Goal: Transaction & Acquisition: Purchase product/service

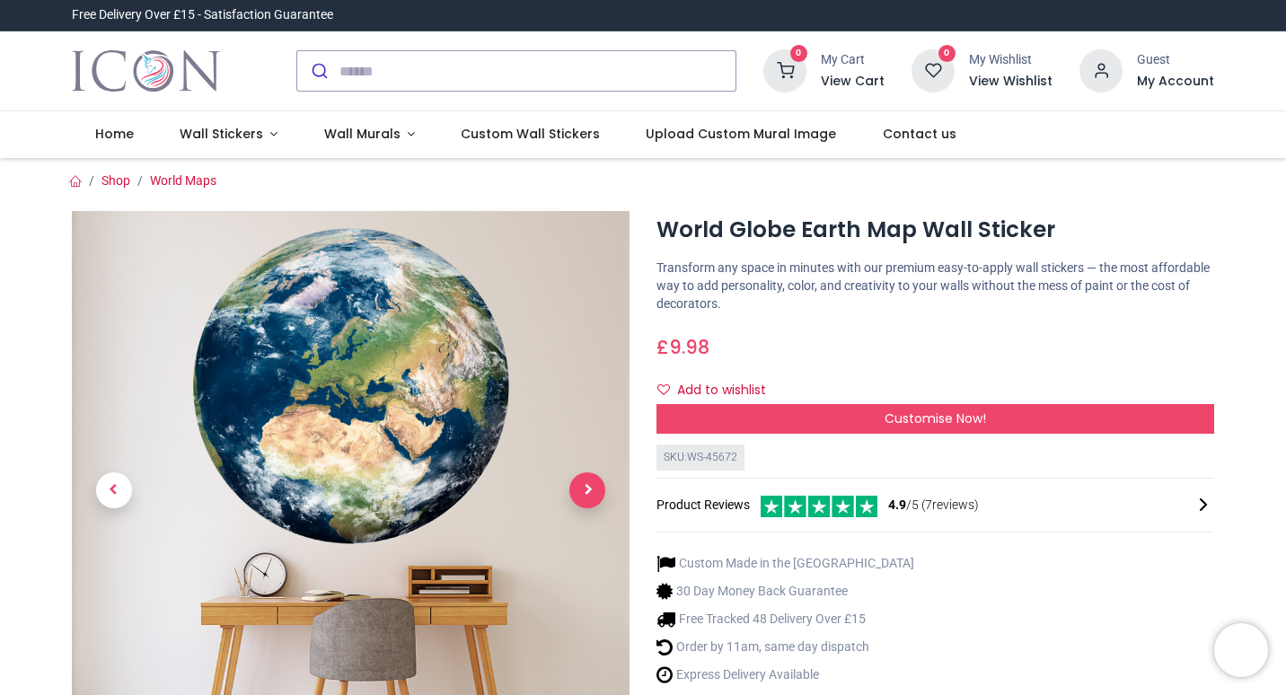
click at [592, 489] on span "Next" at bounding box center [587, 490] width 36 height 36
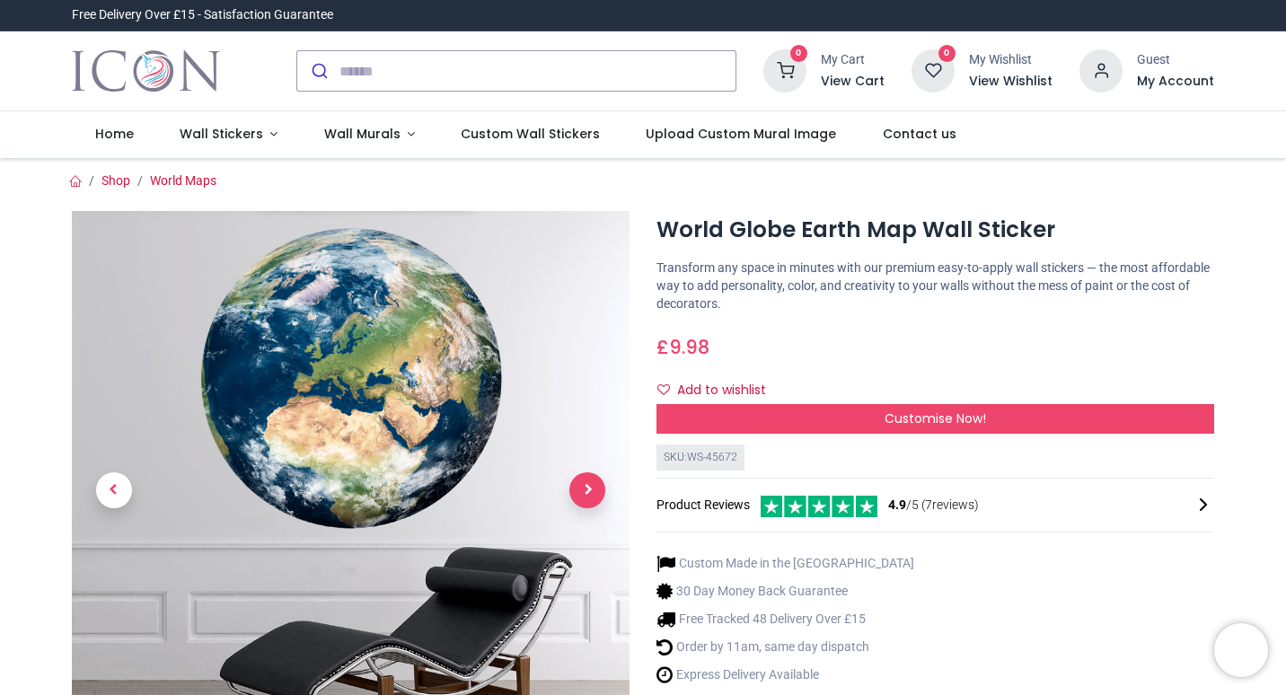
click at [589, 485] on span "Next" at bounding box center [587, 490] width 36 height 36
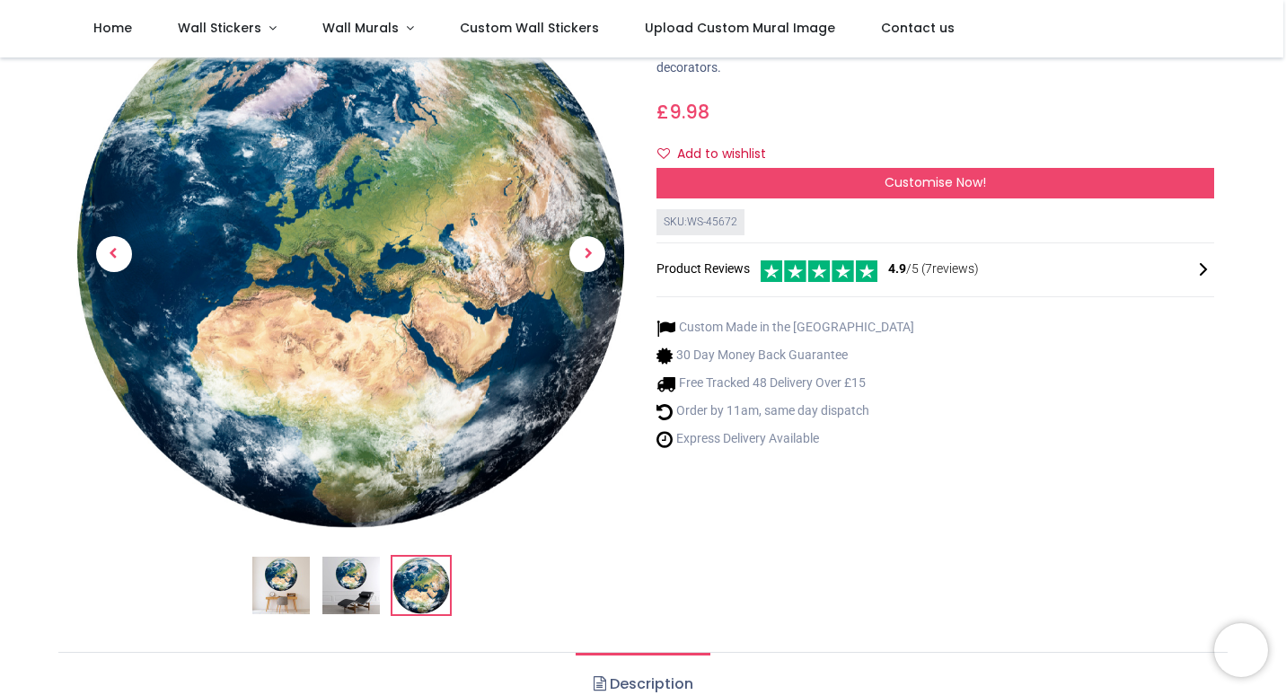
scroll to position [60, 0]
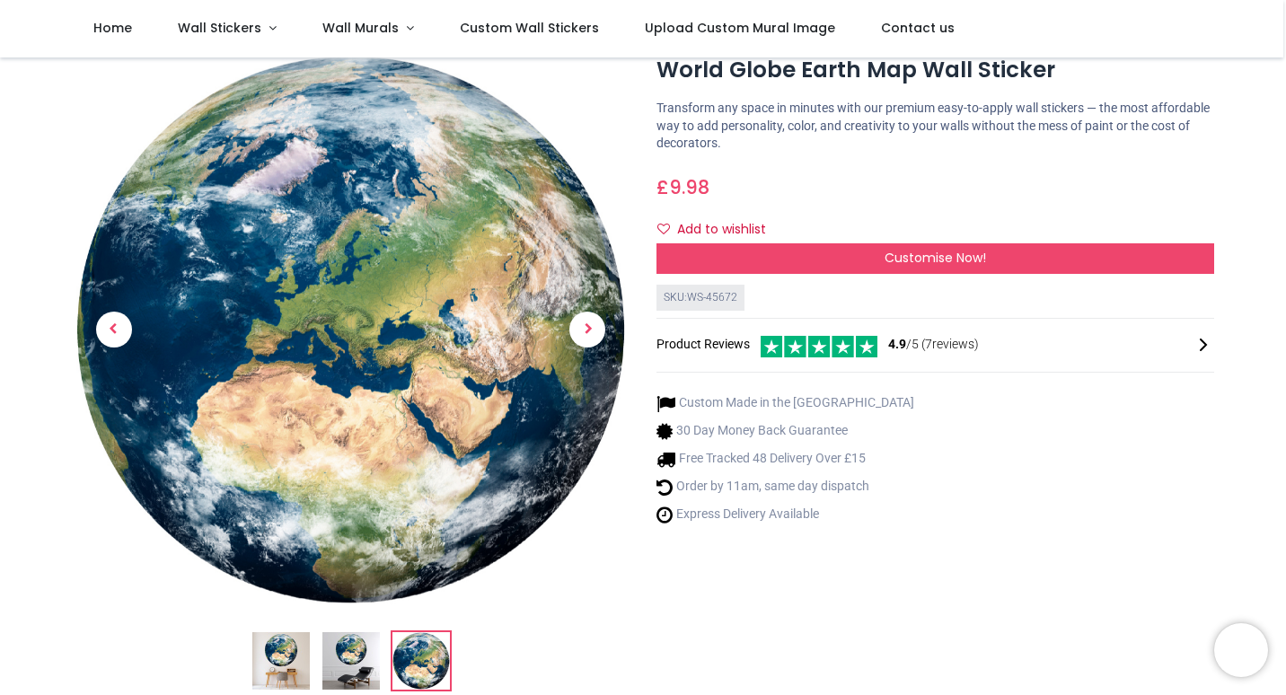
click at [740, 349] on div "Product Reviews 4.9 /5 ( 7 reviews)" at bounding box center [935, 345] width 558 height 24
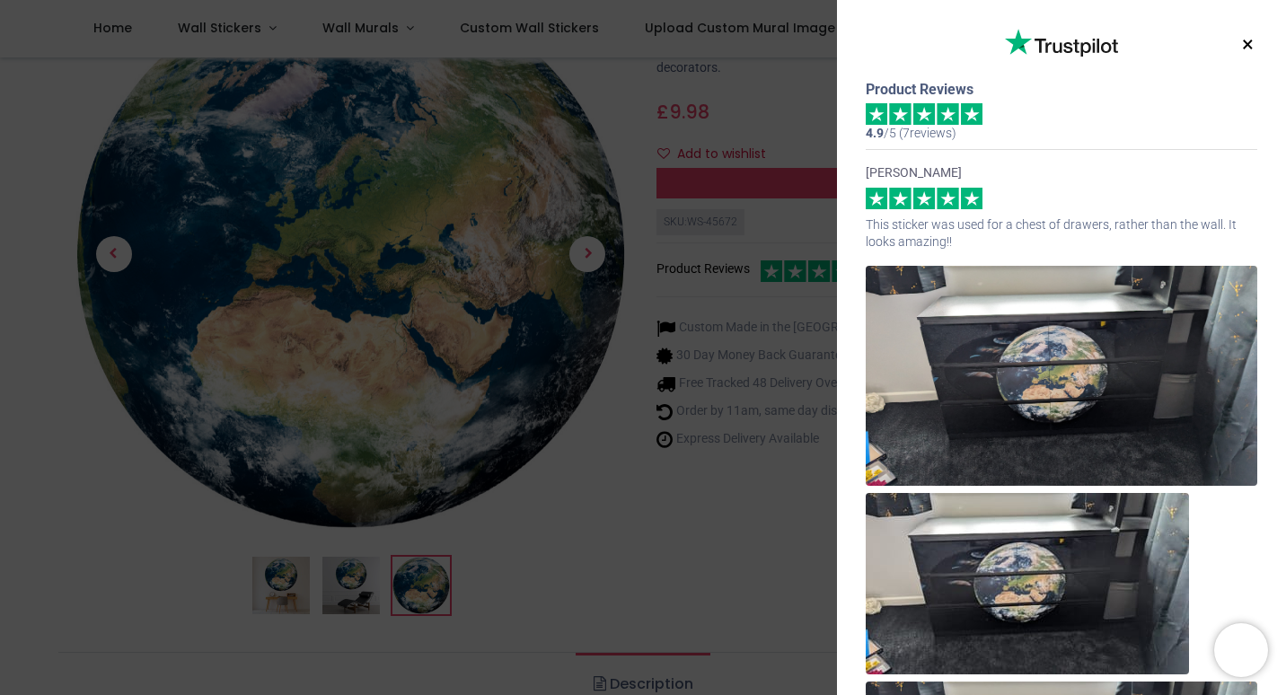
scroll to position [201, 0]
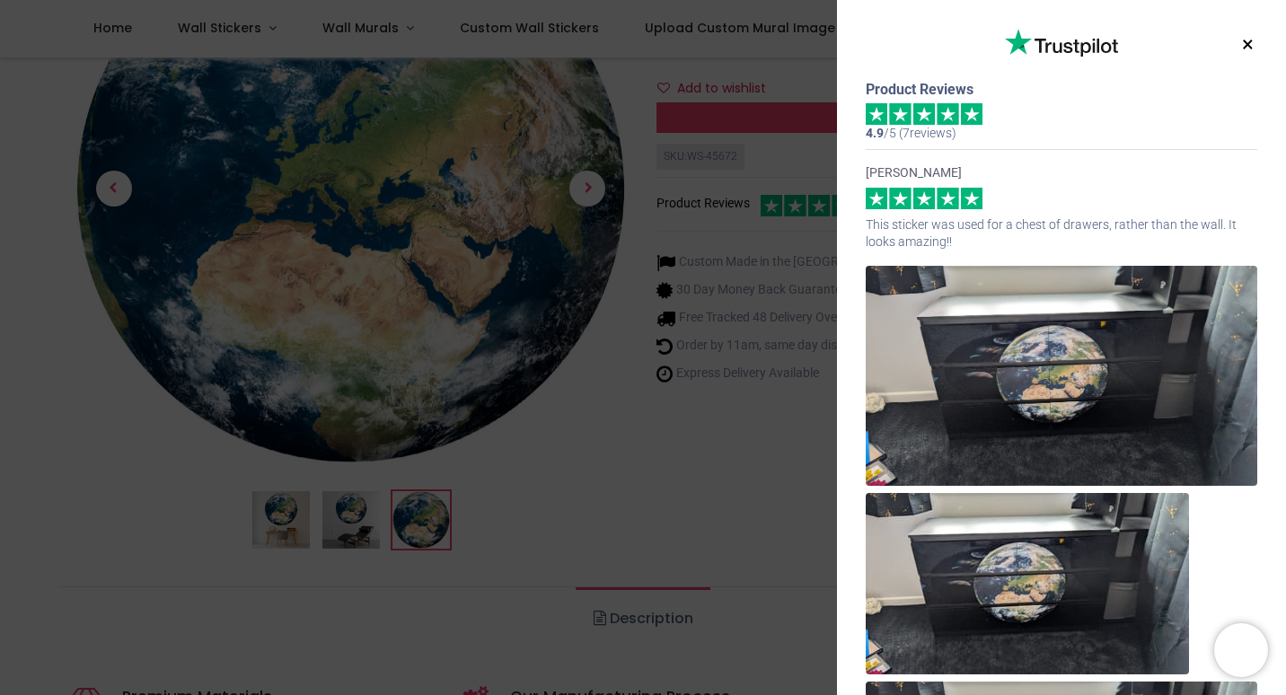
click at [1045, 198] on div at bounding box center [1062, 199] width 392 height 22
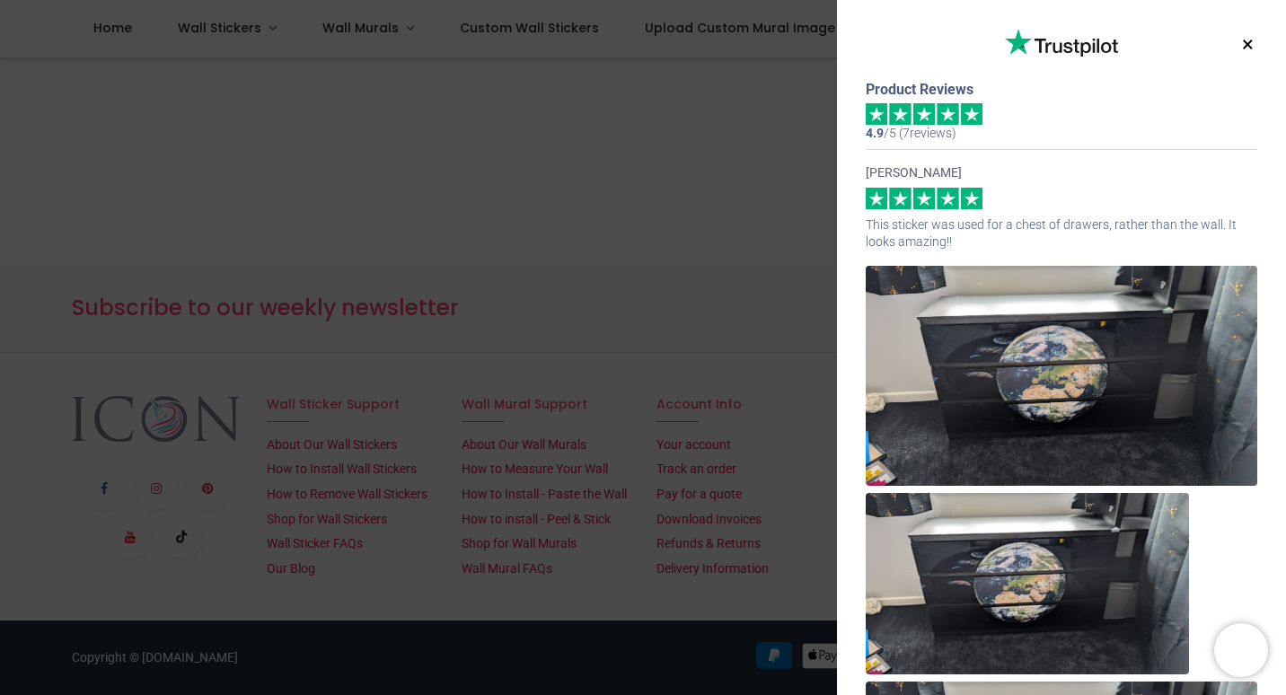
scroll to position [3191, 0]
click at [1094, 331] on img at bounding box center [1062, 376] width 392 height 220
drag, startPoint x: 1070, startPoint y: 517, endPoint x: 1072, endPoint y: 496, distance: 21.6
click at [1072, 516] on img at bounding box center [1027, 583] width 323 height 181
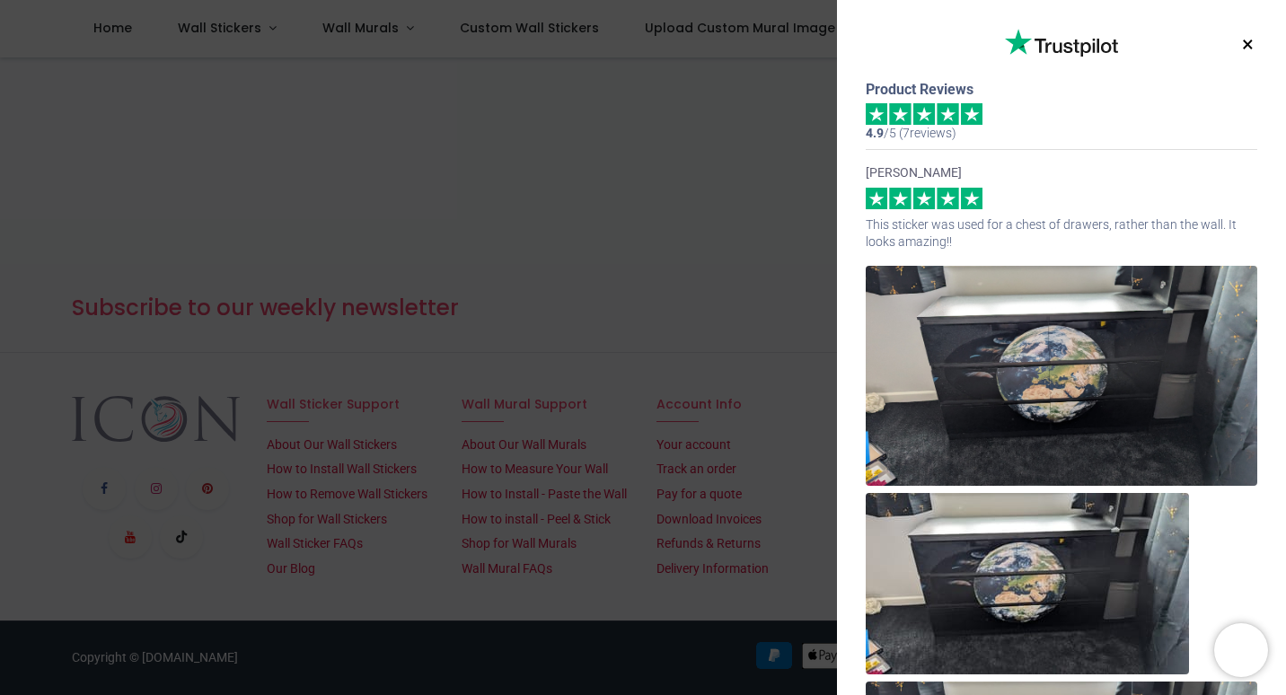
drag, startPoint x: 1013, startPoint y: 240, endPoint x: 1046, endPoint y: 209, distance: 45.1
click at [1044, 211] on div "Fiona Chaplin This sticker was used for a chest of drawers, rather than the wal…" at bounding box center [1062, 541] width 392 height 784
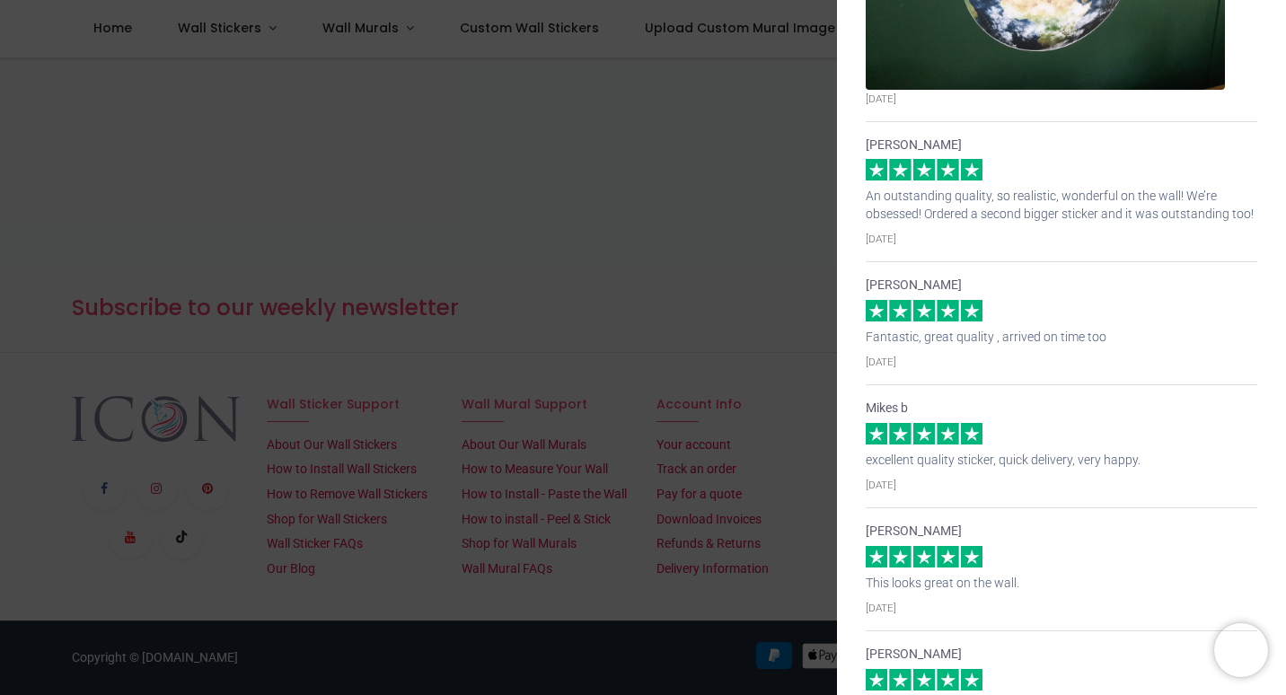
scroll to position [2661, 0]
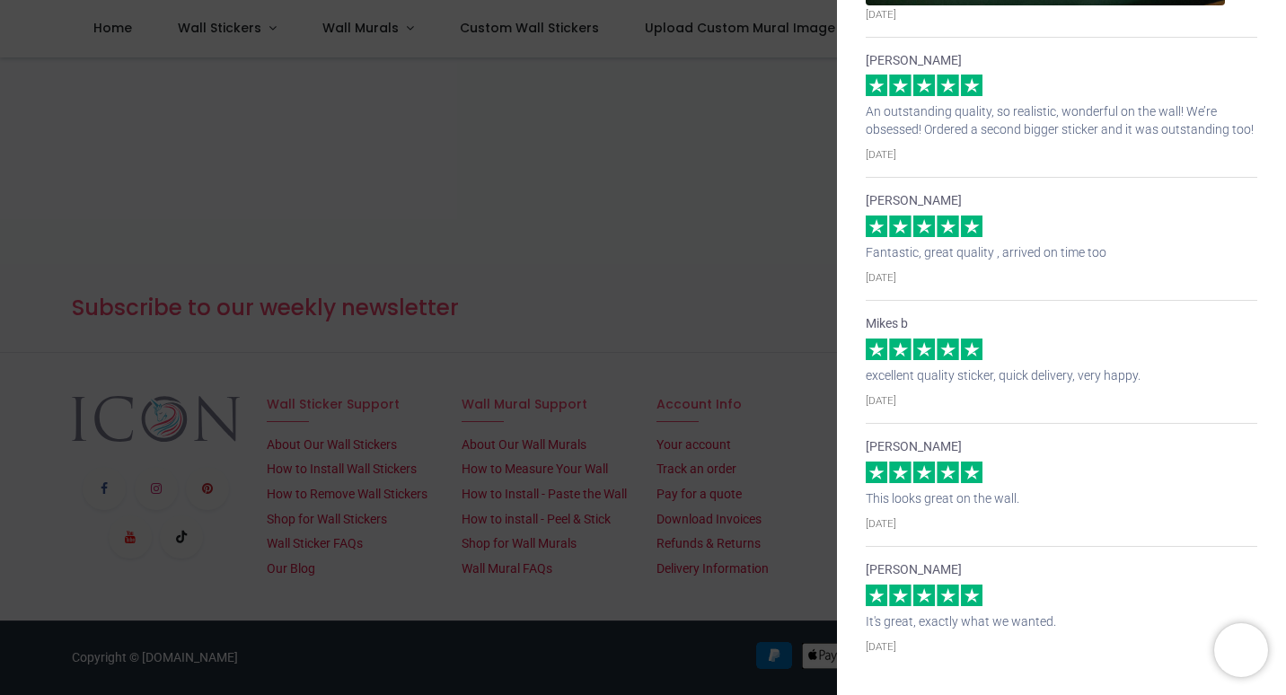
drag, startPoint x: 1282, startPoint y: 653, endPoint x: 1260, endPoint y: 119, distance: 533.9
click at [1260, 119] on div "× Trustpilot Product Reviews 4.9 /5 ( 7 reviews) Fiona Chaplin This sticker was…" at bounding box center [1061, 347] width 449 height 695
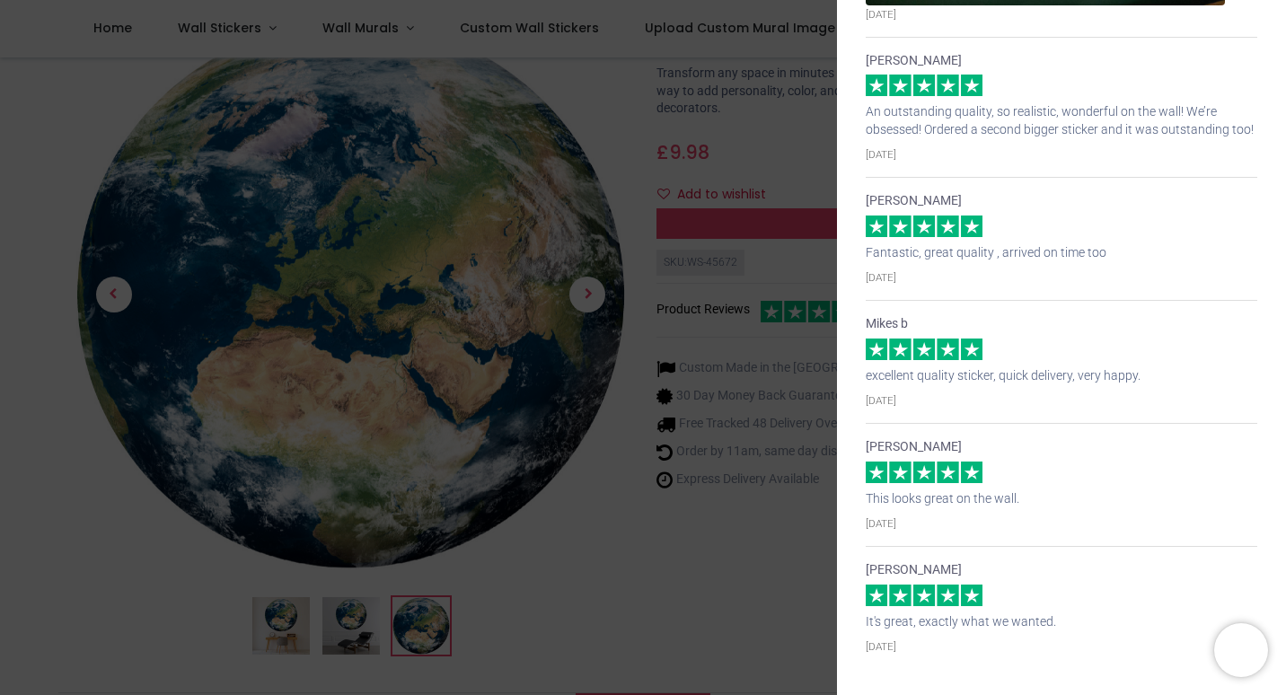
scroll to position [0, 0]
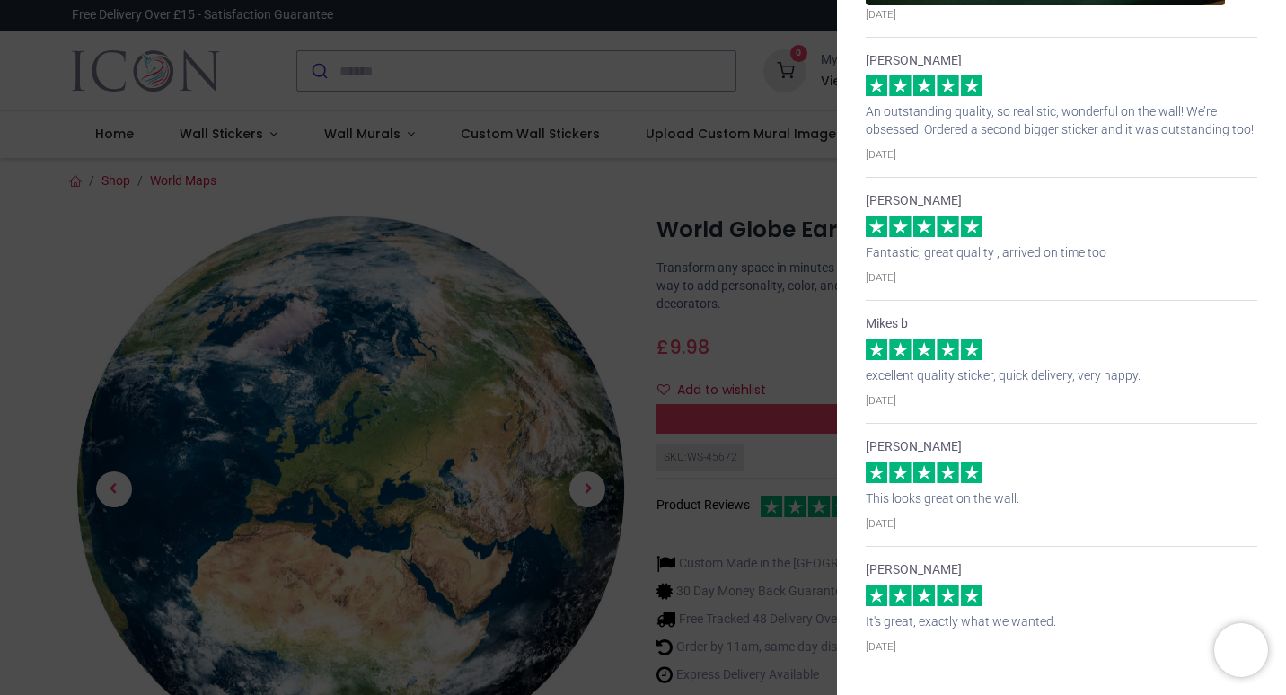
click at [384, 198] on div "× Trustpilot Product Reviews 4.9 /5 ( 7 reviews) Fiona Chaplin This sticker was…" at bounding box center [643, 347] width 1286 height 695
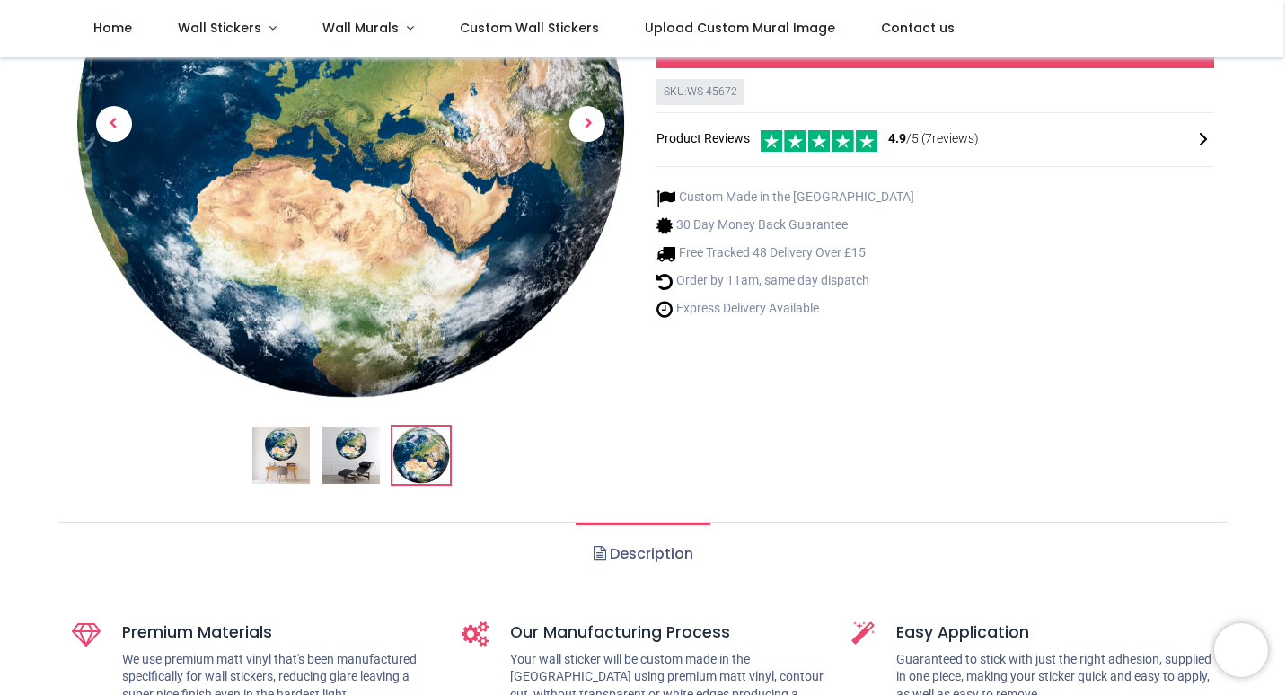
scroll to position [326, 0]
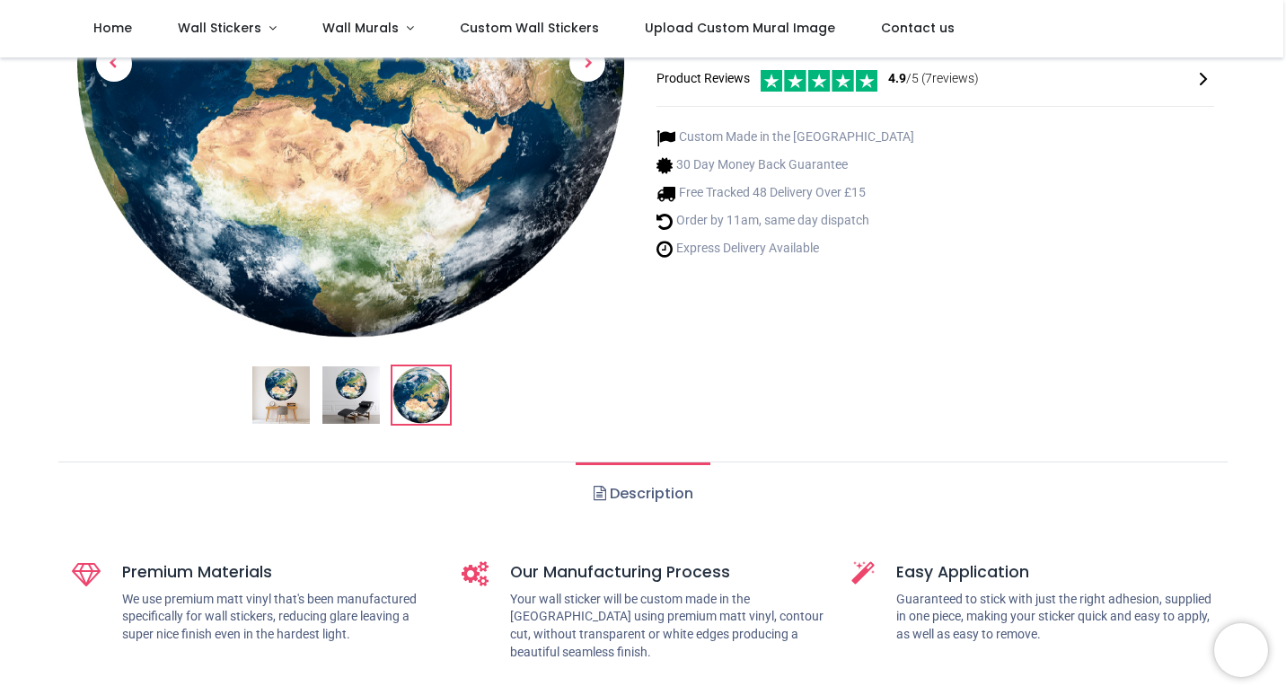
click at [621, 498] on link "Description" at bounding box center [643, 493] width 134 height 63
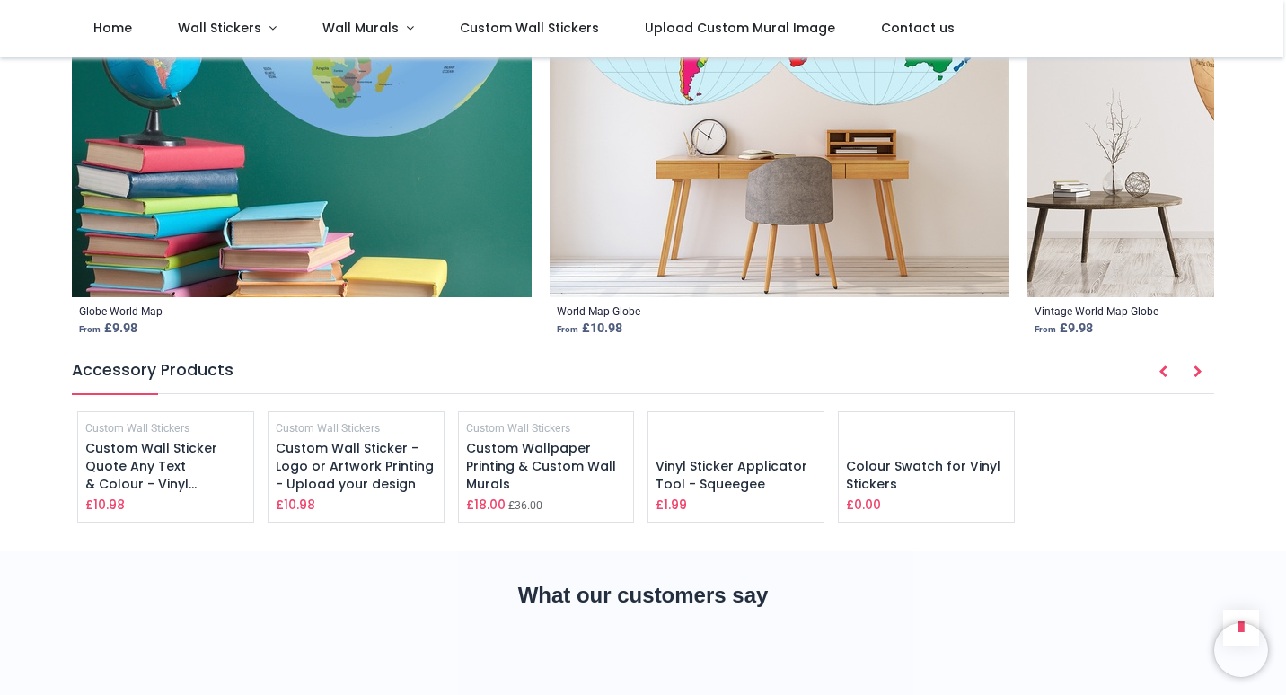
scroll to position [2483, 0]
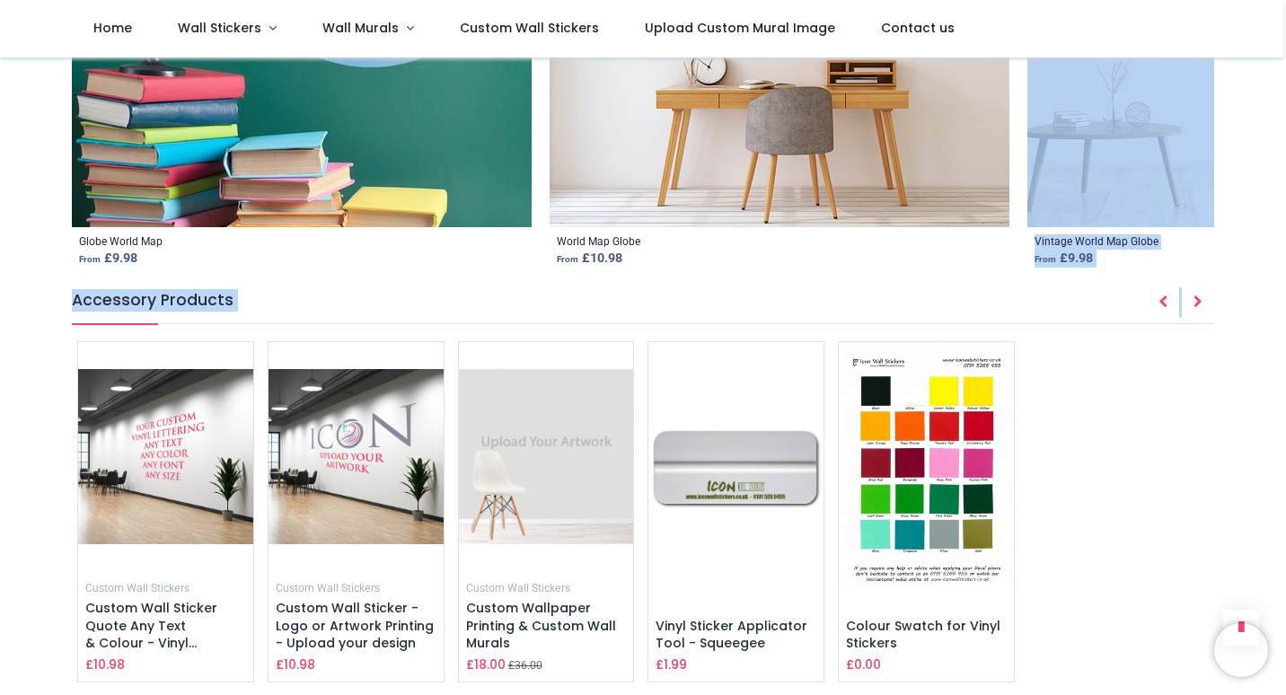
drag, startPoint x: 1282, startPoint y: 454, endPoint x: 1289, endPoint y: 128, distance: 327.0
click at [1285, 128] on html "Login • Register Home Wall Stickers" at bounding box center [643, 347] width 1286 height 695
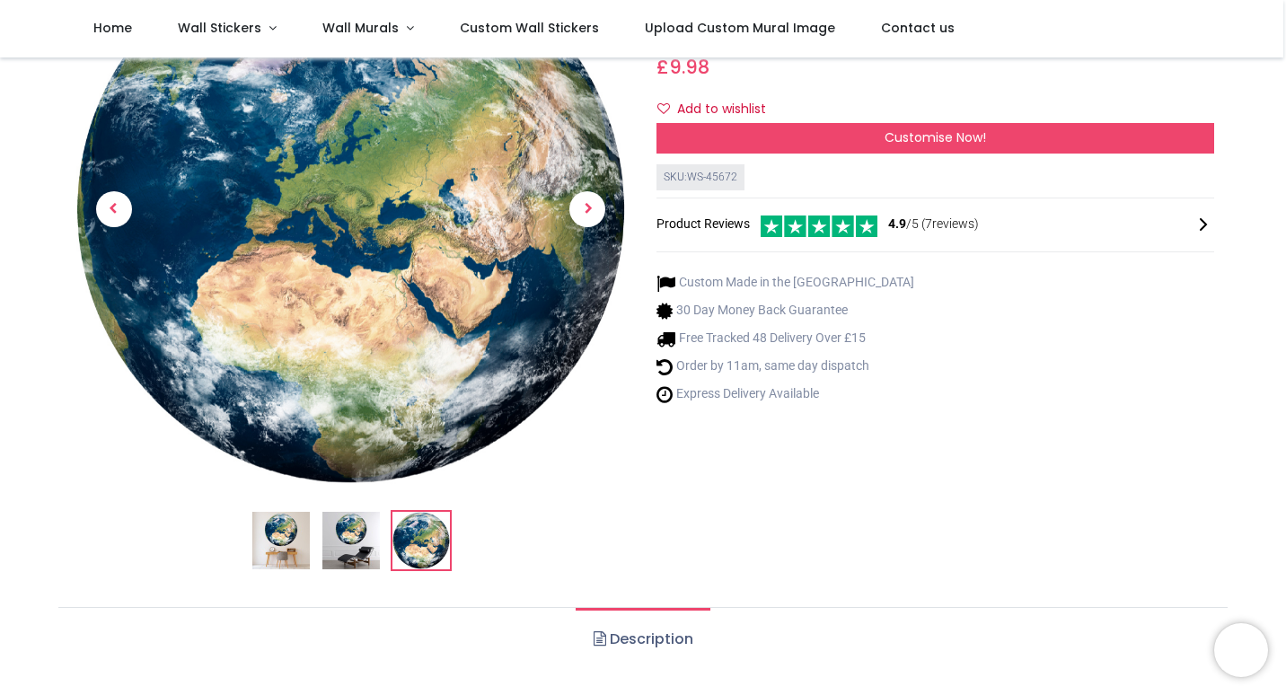
scroll to position [0, 0]
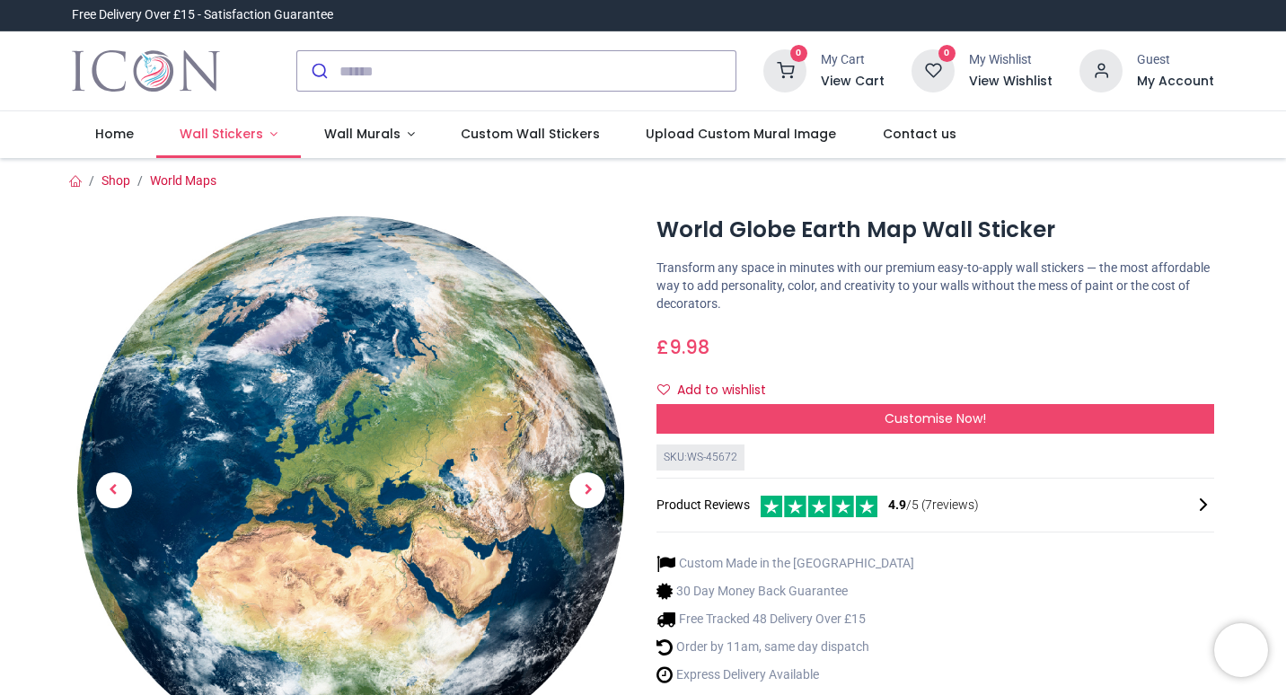
click at [189, 132] on span "Wall Stickers" at bounding box center [222, 134] width 84 height 18
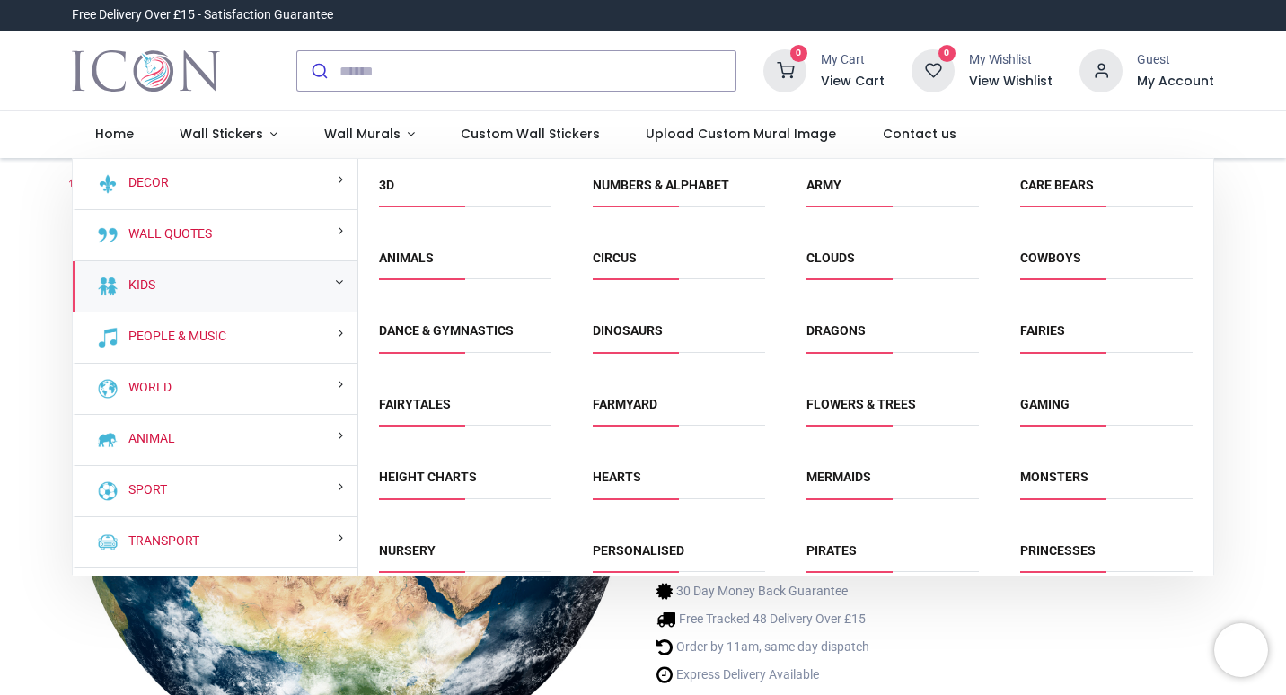
click at [837, 424] on span "Flowers & Trees" at bounding box center [892, 411] width 172 height 30
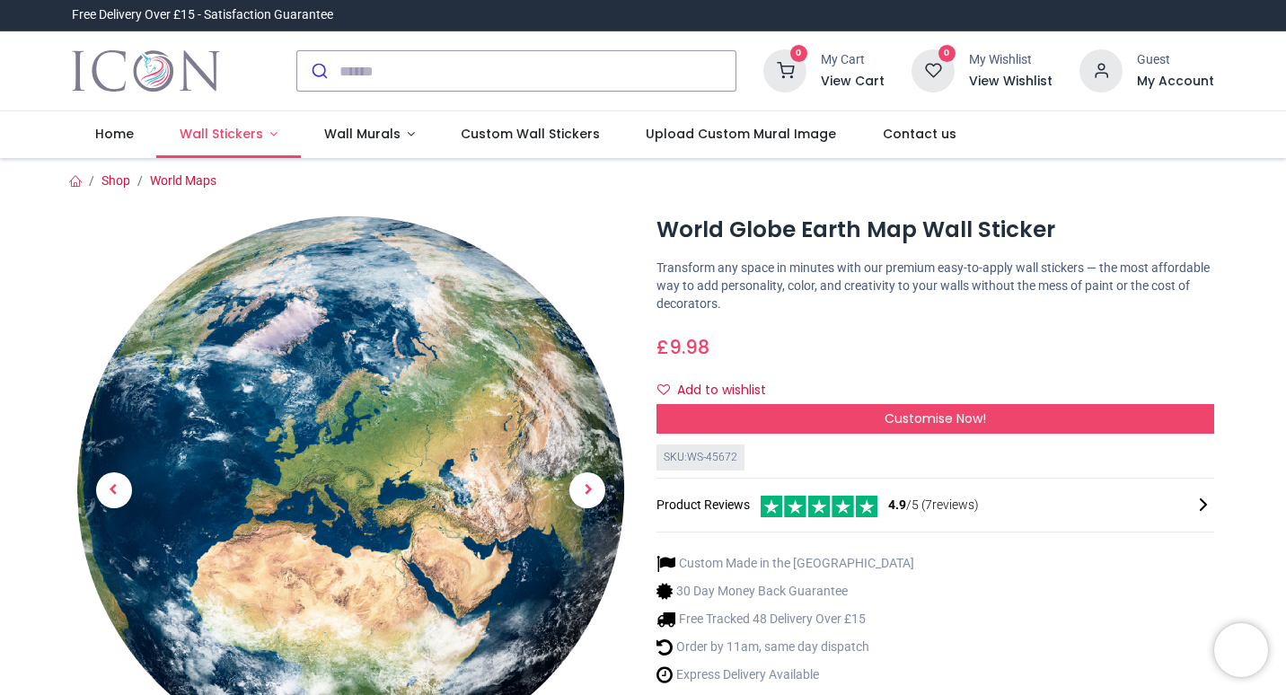
click at [228, 136] on span "Wall Stickers" at bounding box center [222, 134] width 84 height 18
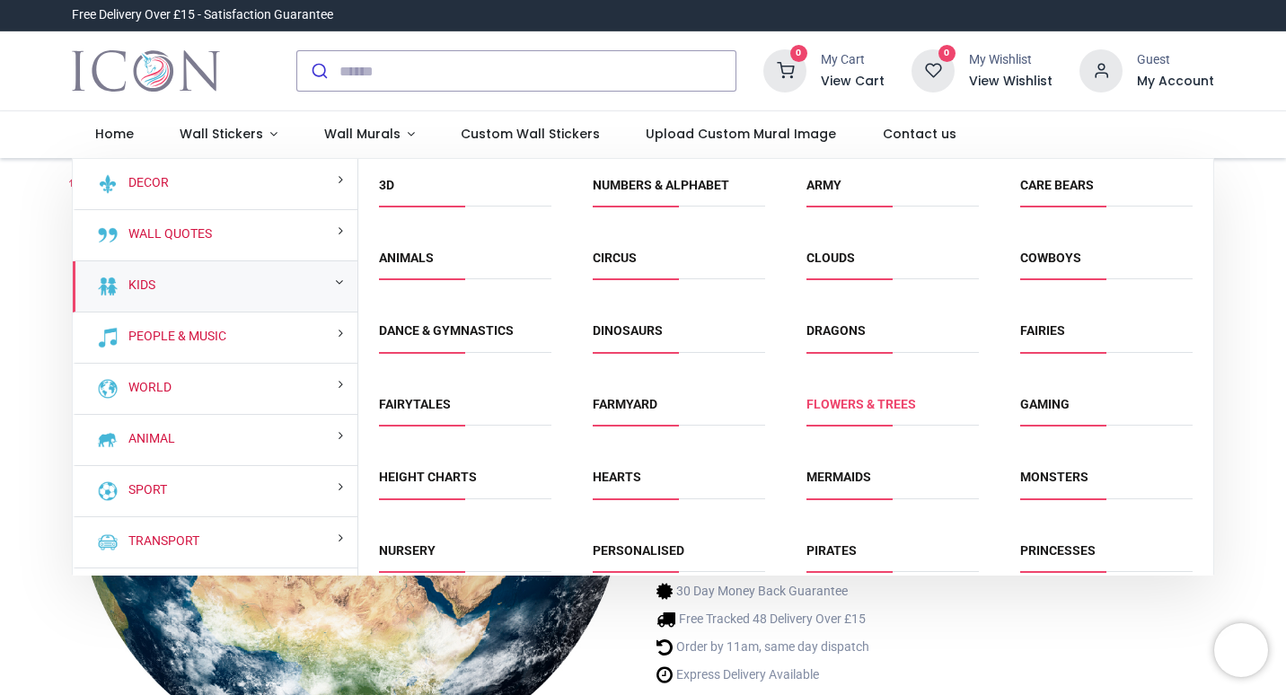
click at [838, 409] on link "Flowers & Trees" at bounding box center [861, 404] width 110 height 14
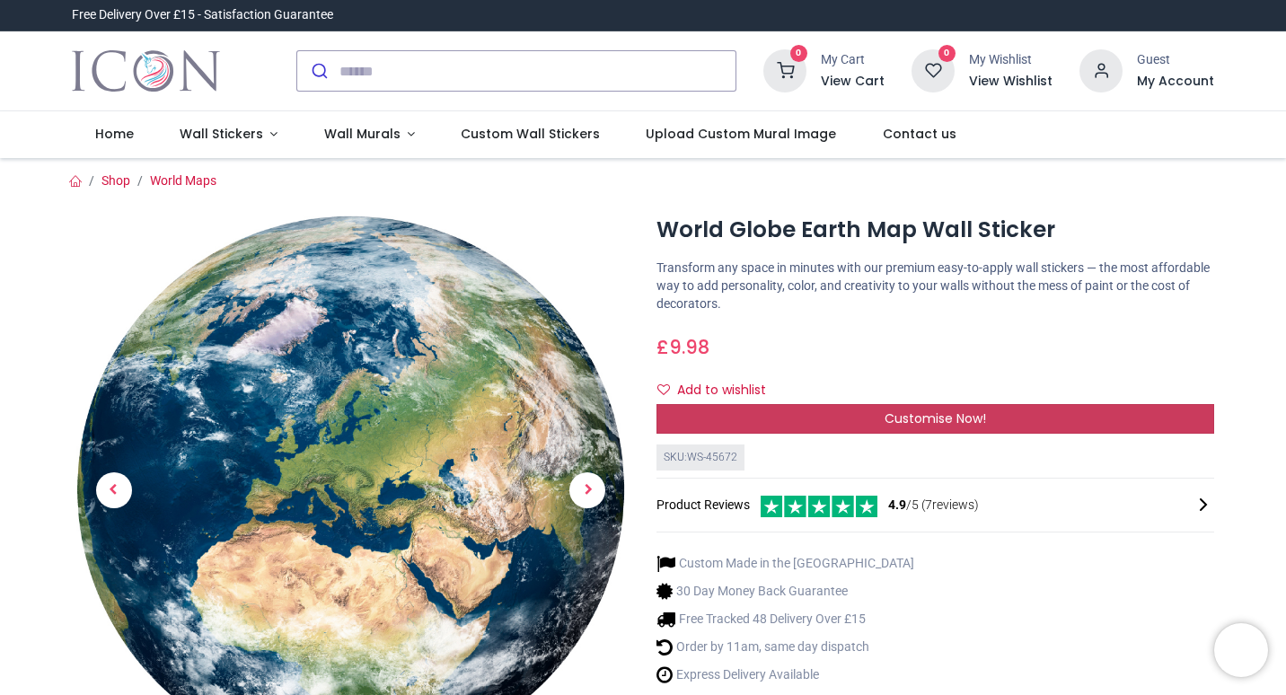
click at [838, 409] on div "Customise Now!" at bounding box center [935, 419] width 558 height 31
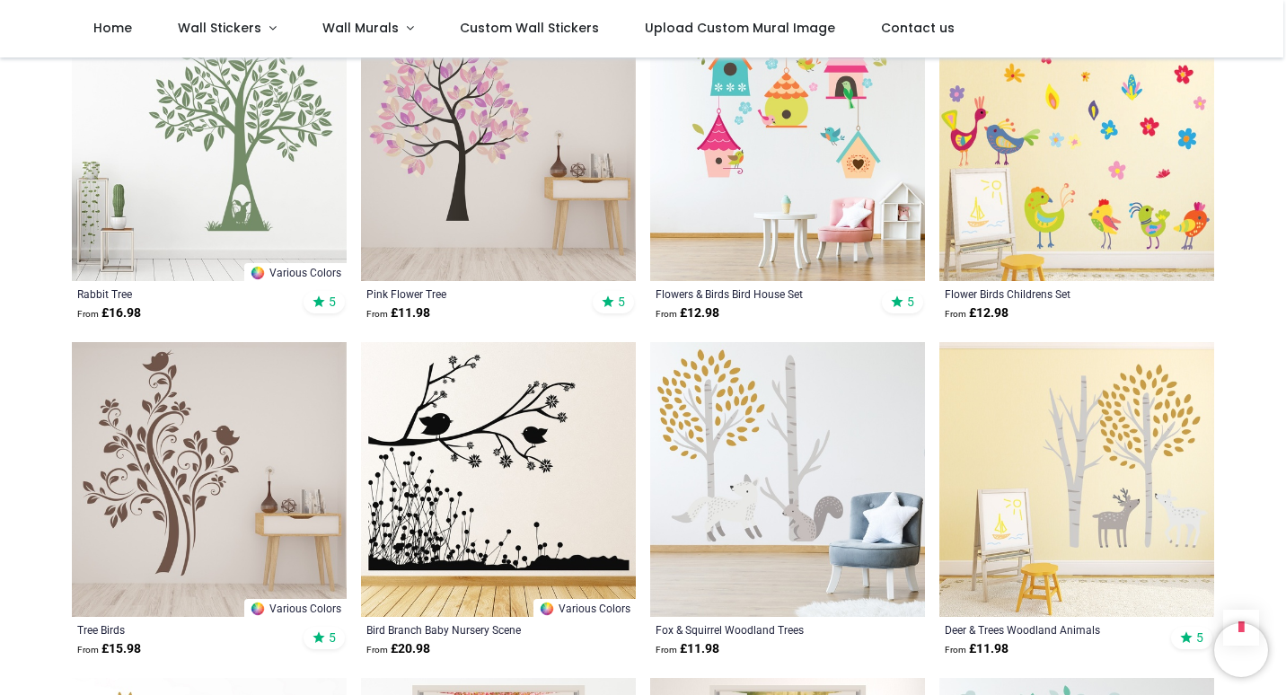
scroll to position [1762, 0]
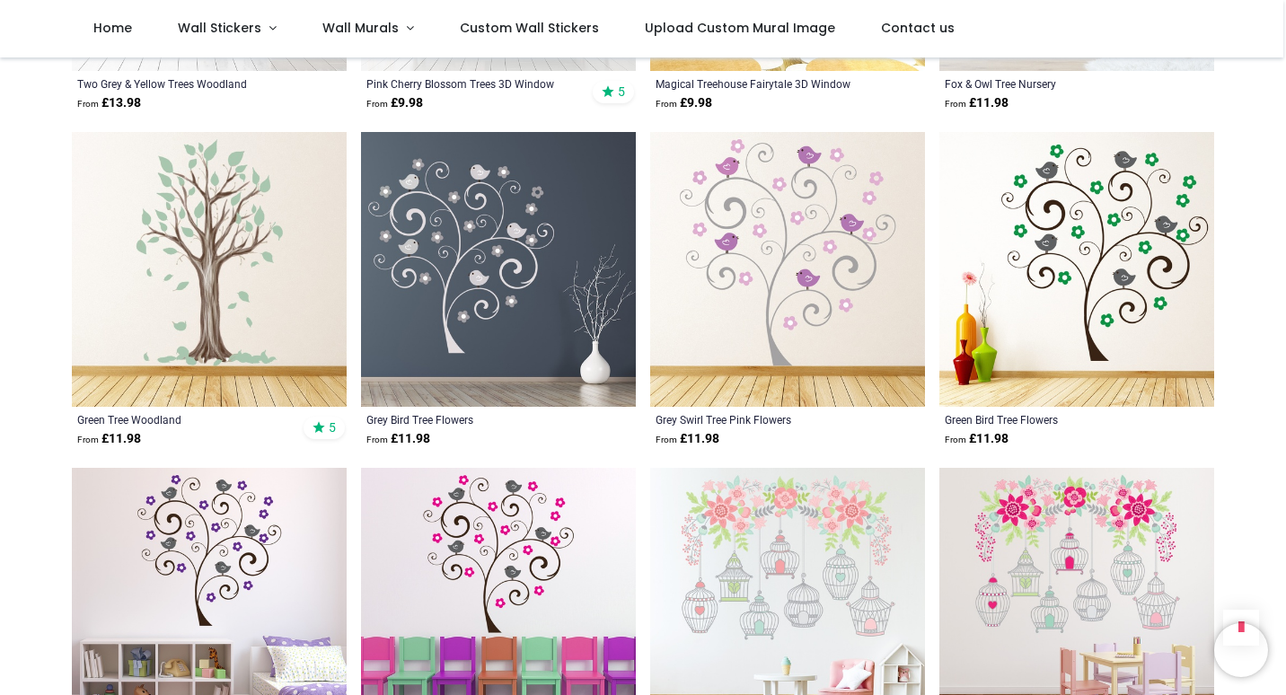
scroll to position [2618, 0]
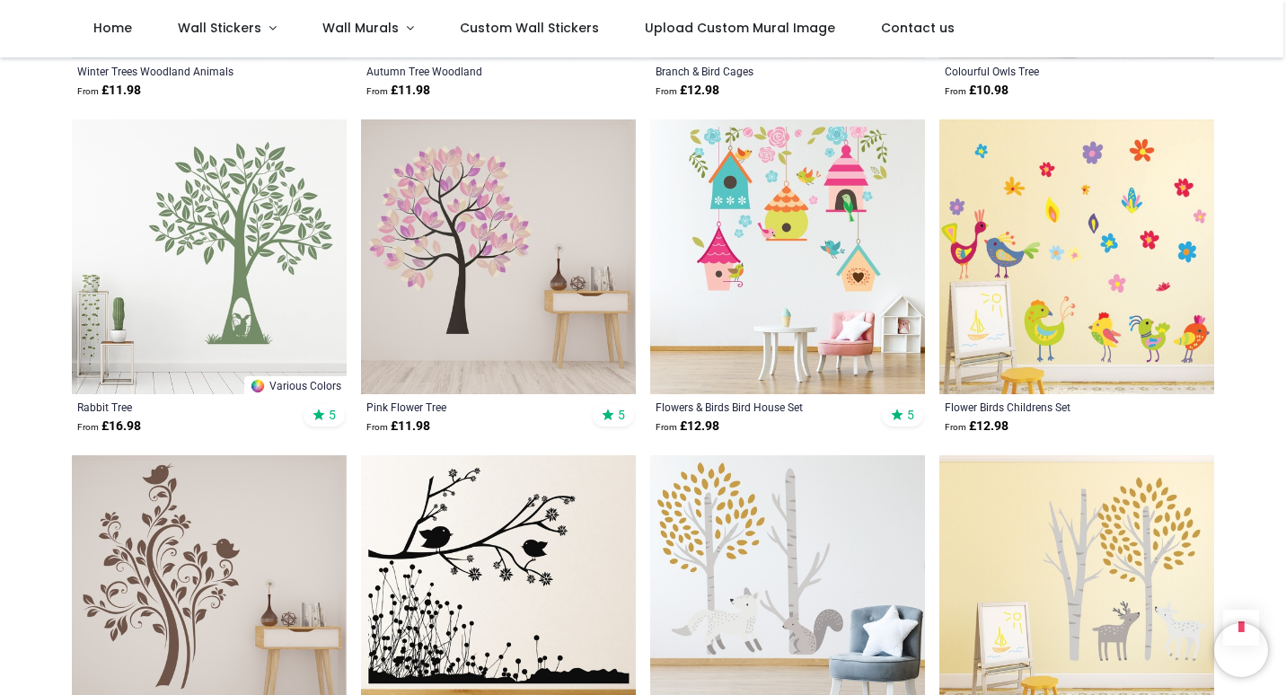
scroll to position [1584, 0]
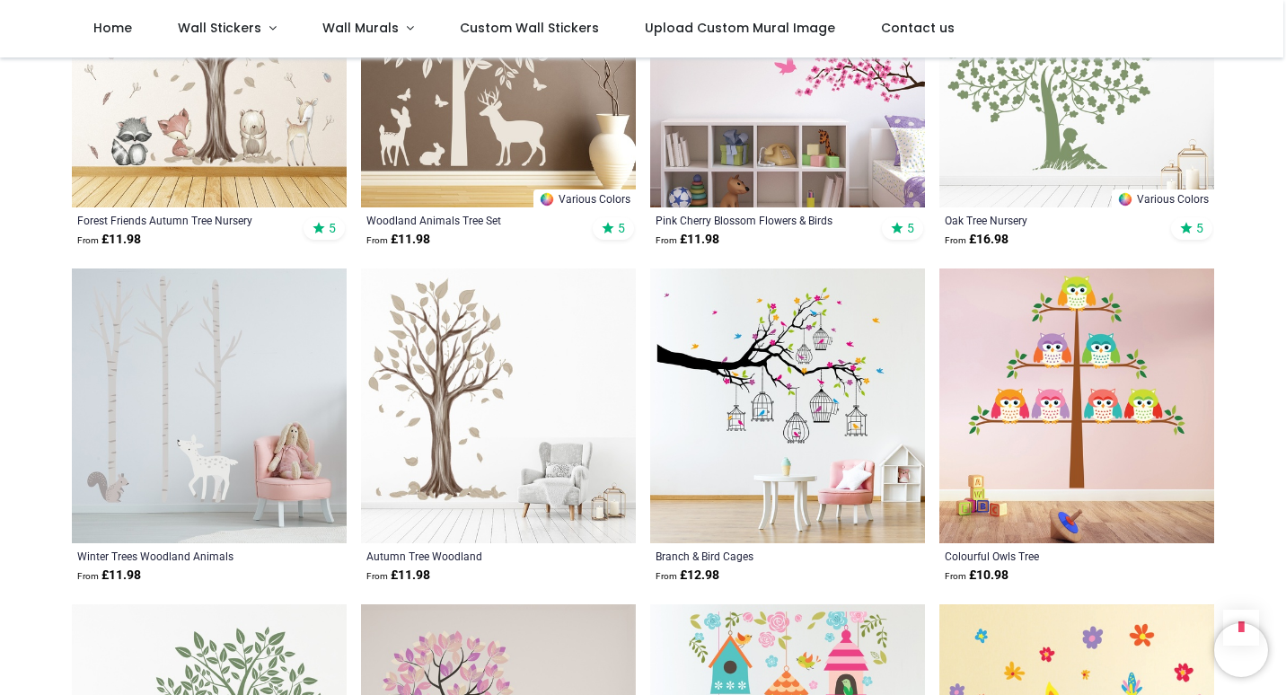
scroll to position [1207, 0]
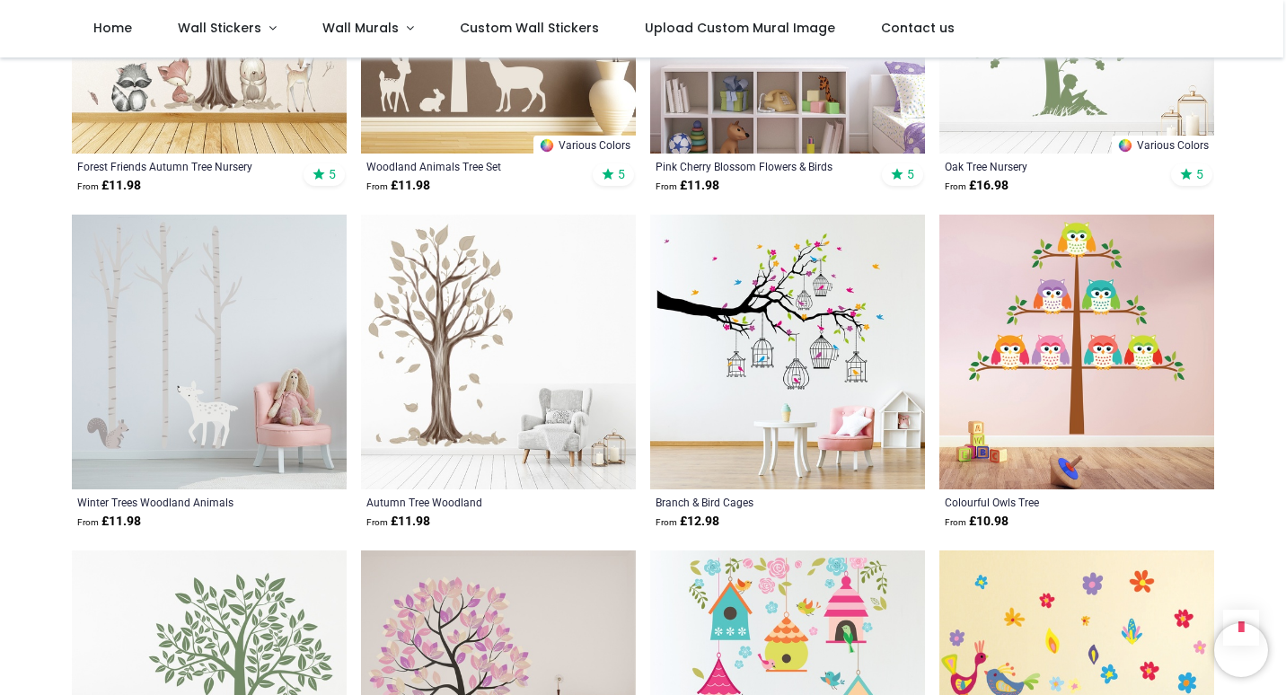
click at [487, 413] on img at bounding box center [498, 352] width 275 height 275
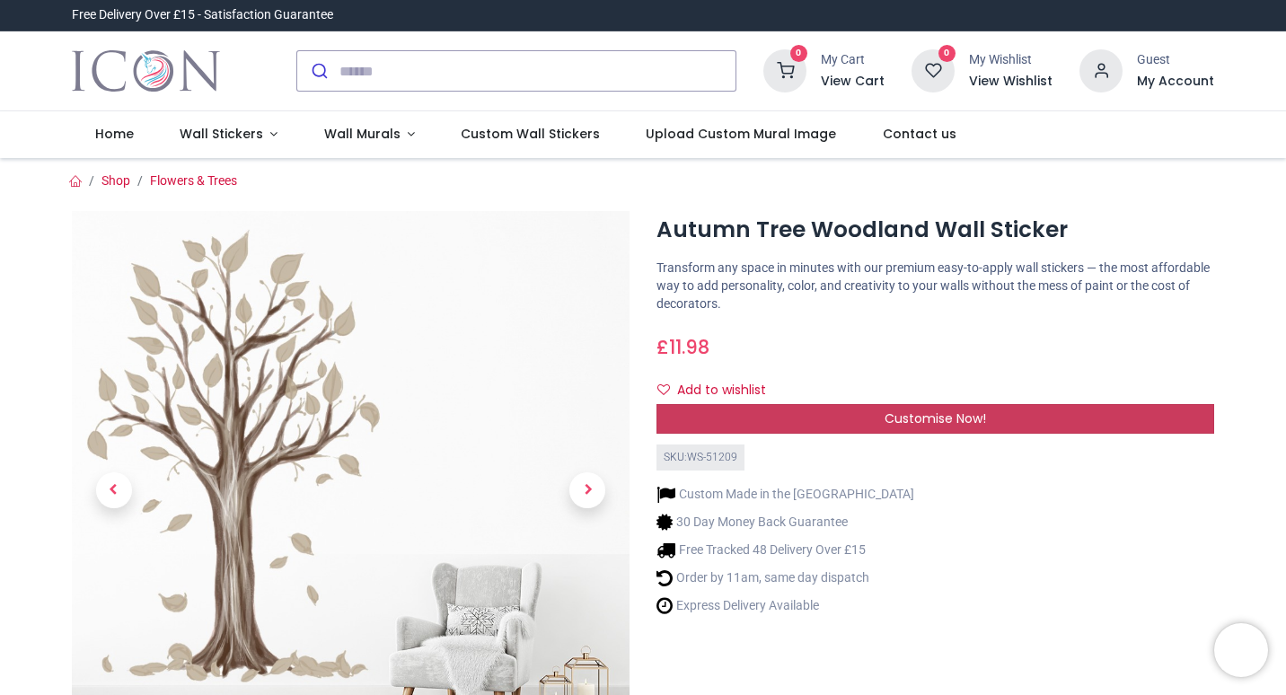
click at [789, 410] on div "Customise Now!" at bounding box center [935, 419] width 558 height 31
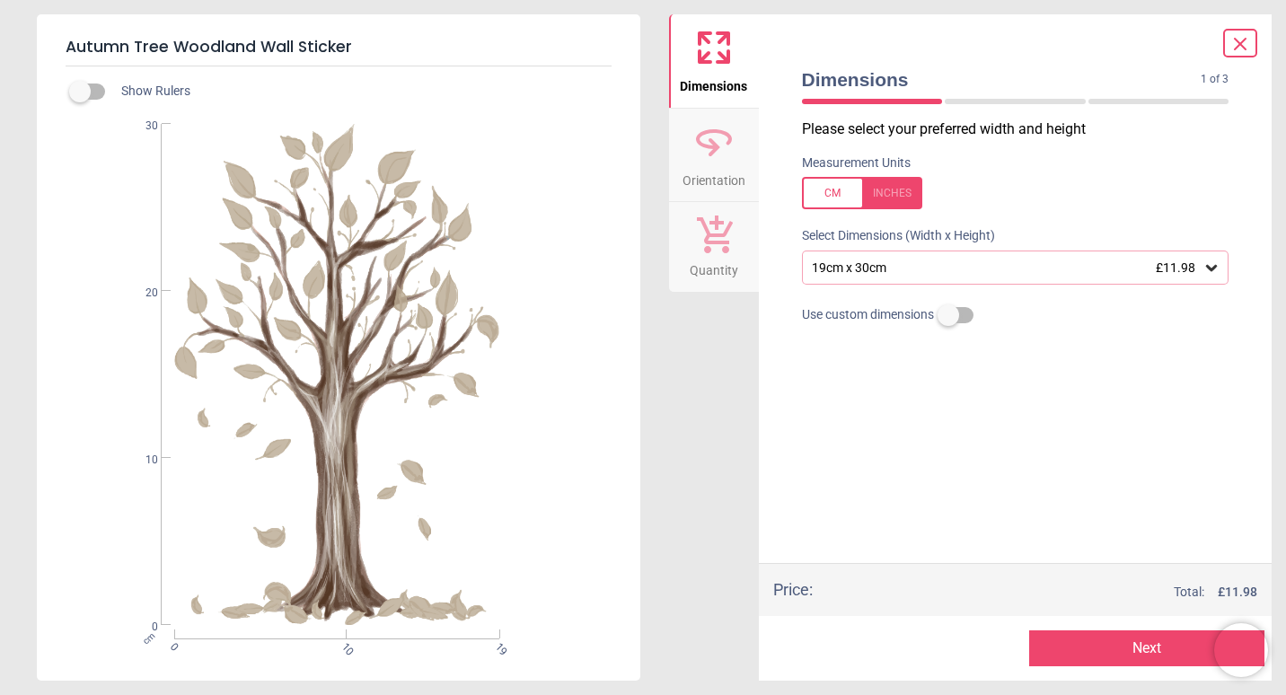
click at [1212, 269] on icon at bounding box center [1211, 268] width 11 height 6
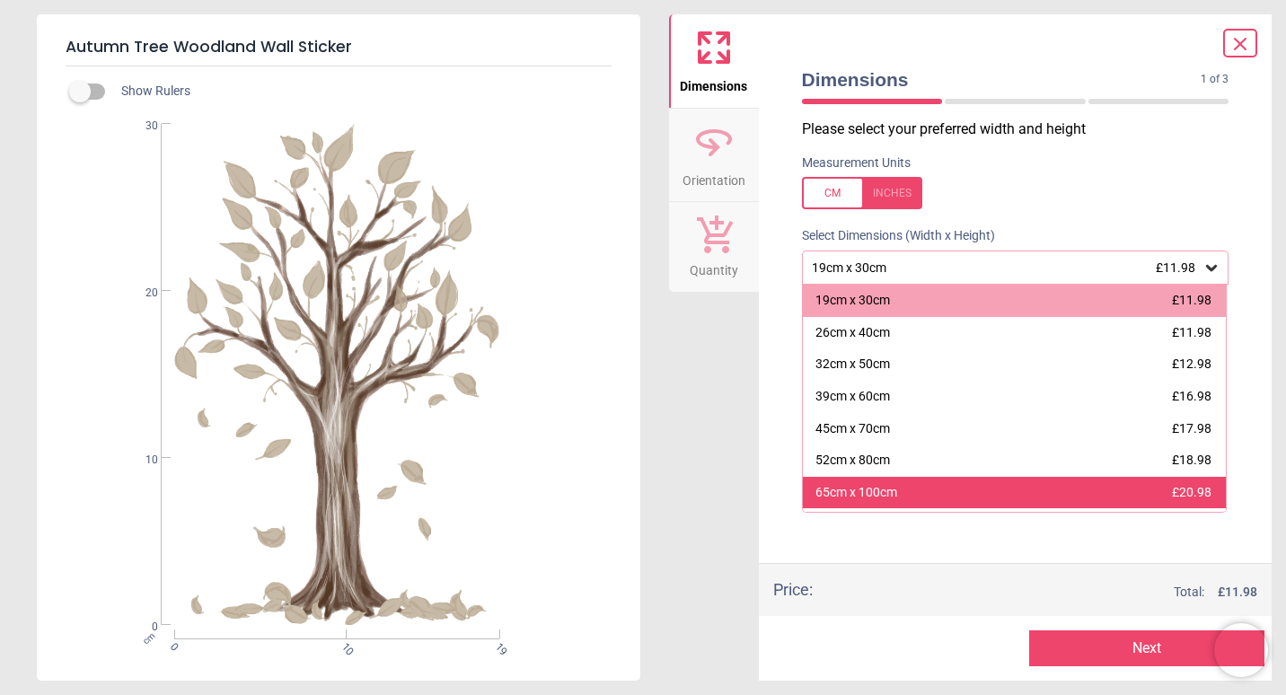
click at [1053, 487] on div "65cm x 100cm £20.98" at bounding box center [1015, 493] width 424 height 32
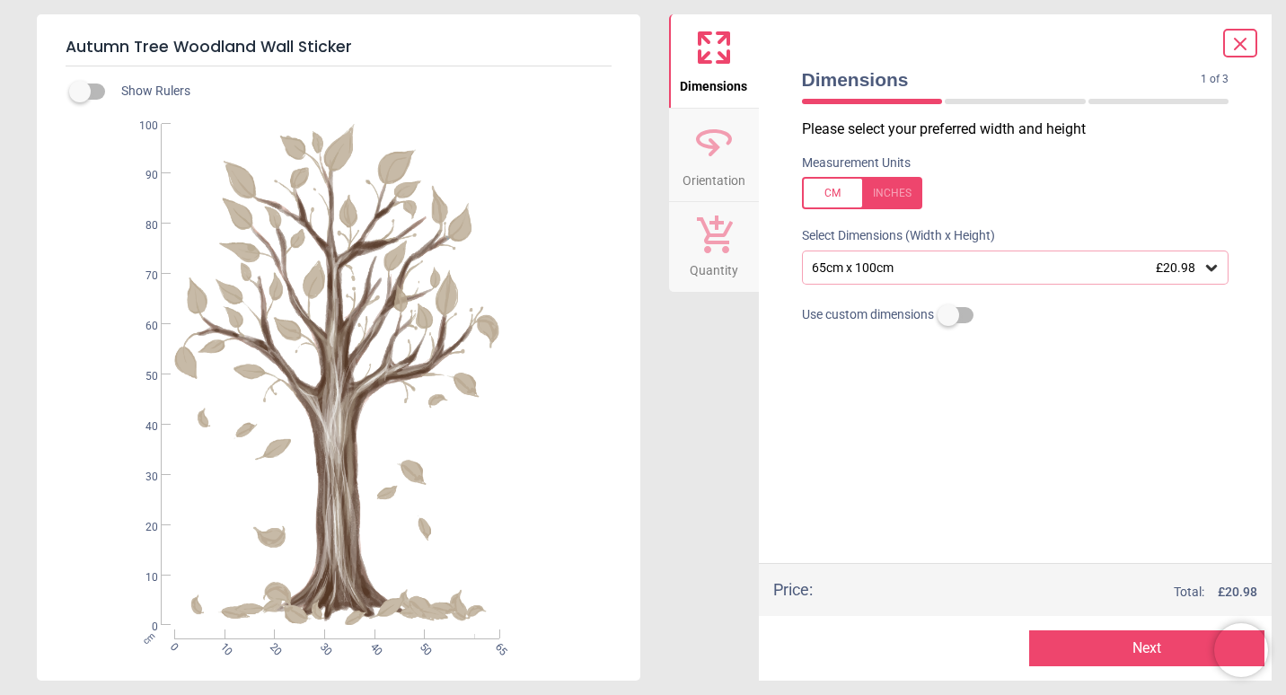
click at [900, 191] on div at bounding box center [862, 193] width 120 height 32
click at [827, 182] on div at bounding box center [862, 193] width 120 height 32
click at [1219, 264] on icon at bounding box center [1211, 268] width 18 height 18
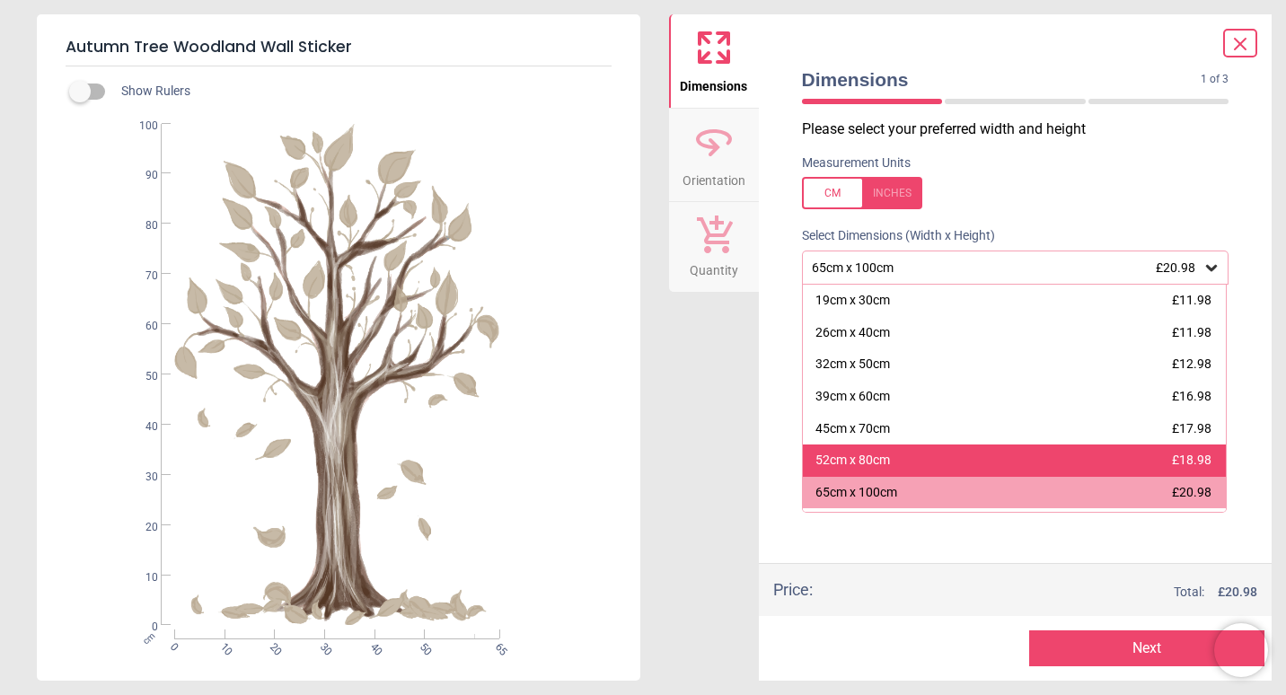
click at [1202, 465] on span "£18.98" at bounding box center [1192, 460] width 40 height 14
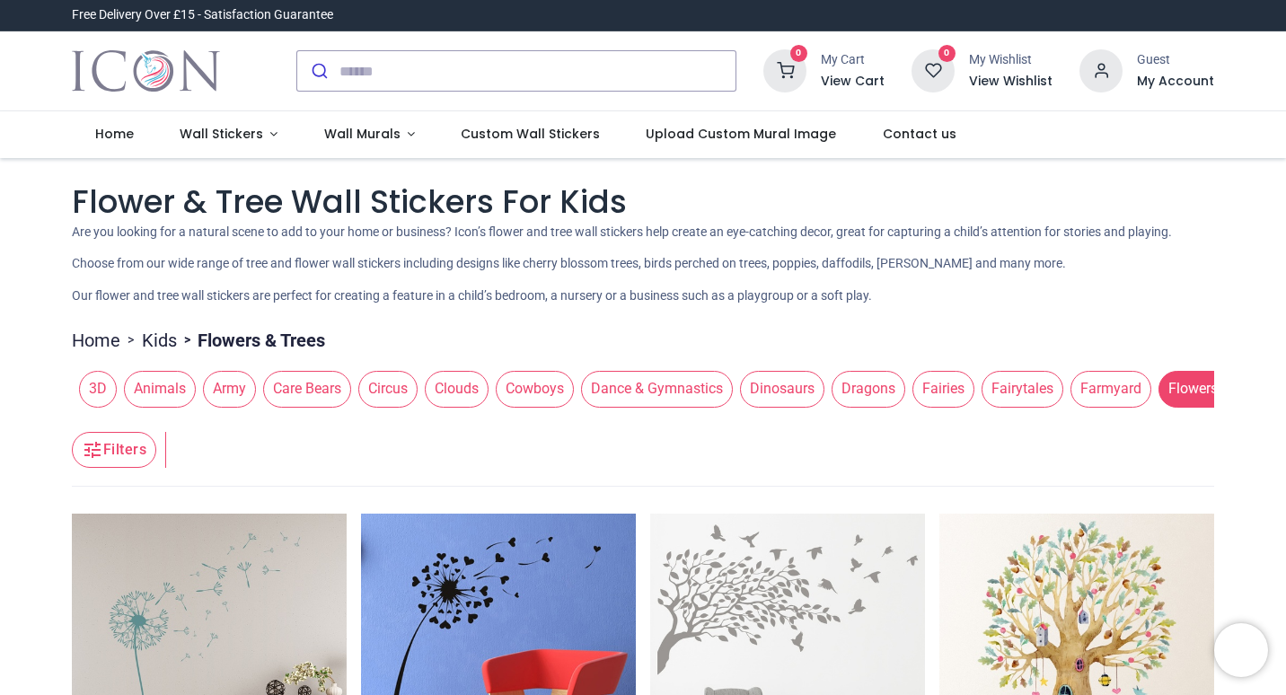
click at [451, 396] on span "Clouds" at bounding box center [457, 389] width 64 height 36
click at [105, 388] on span "3D" at bounding box center [98, 389] width 38 height 36
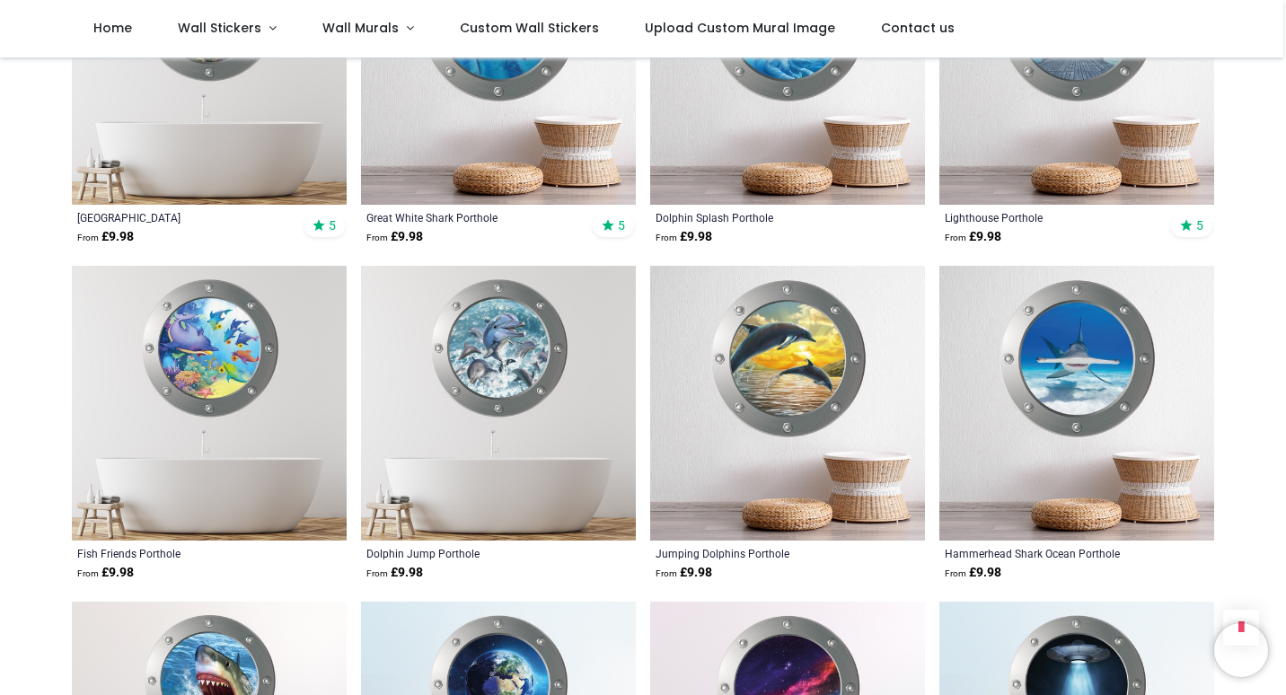
scroll to position [464, 0]
